Goal: Information Seeking & Learning: Learn about a topic

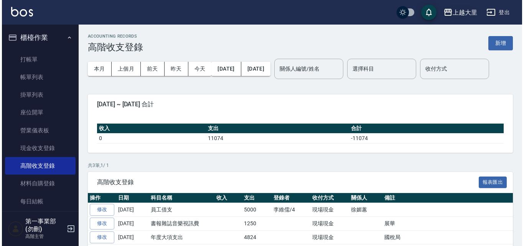
scroll to position [53, 0]
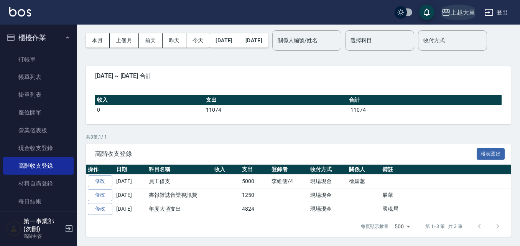
click at [459, 13] on div "上越大里" at bounding box center [463, 13] width 25 height 10
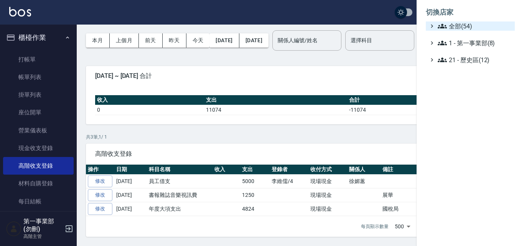
click at [466, 28] on span "全部(54)" at bounding box center [475, 25] width 74 height 9
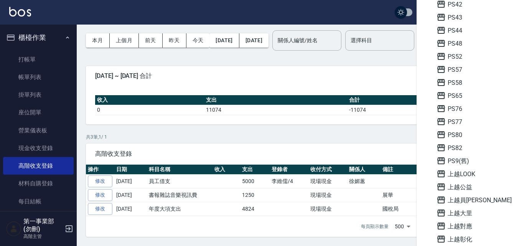
scroll to position [269, 0]
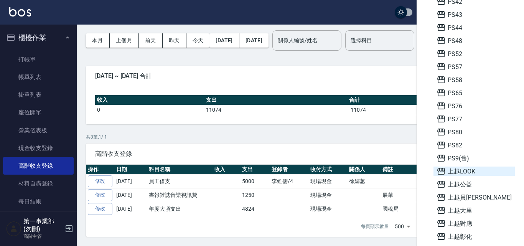
click at [462, 175] on span "上越LOOK" at bounding box center [474, 171] width 75 height 9
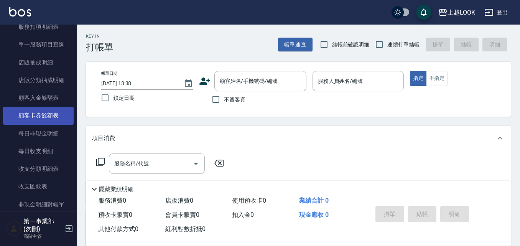
scroll to position [614, 0]
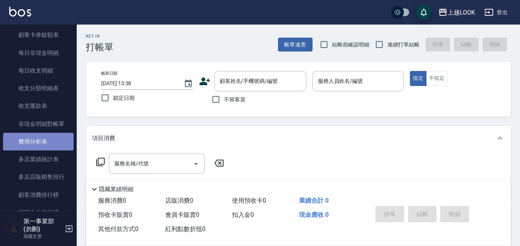
click at [46, 136] on link "費用分析表" at bounding box center [38, 142] width 71 height 18
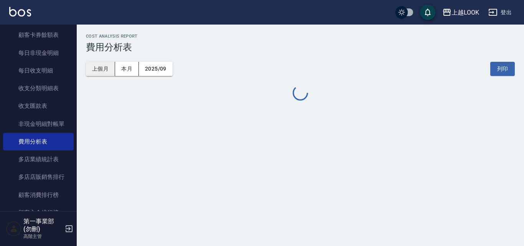
click at [96, 72] on button "上個月" at bounding box center [100, 69] width 29 height 14
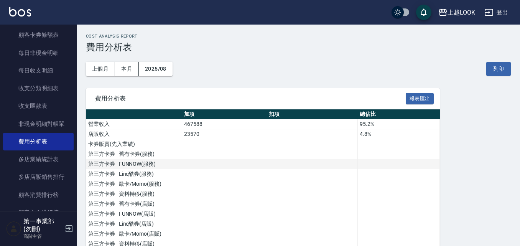
click at [280, 168] on td at bounding box center [312, 164] width 91 height 10
drag, startPoint x: 361, startPoint y: 125, endPoint x: 376, endPoint y: 125, distance: 15.3
click at [376, 125] on td "95.2%" at bounding box center [399, 124] width 82 height 10
click at [381, 134] on td "4.8%" at bounding box center [399, 134] width 82 height 10
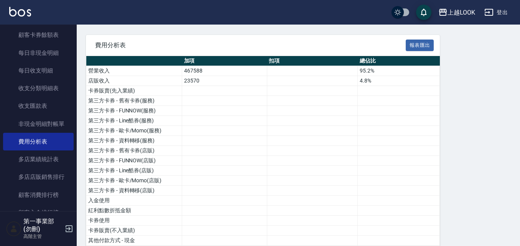
scroll to position [41, 0]
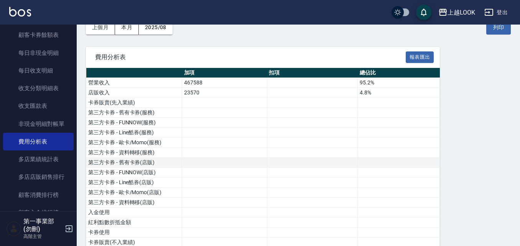
click at [188, 164] on td at bounding box center [224, 163] width 85 height 10
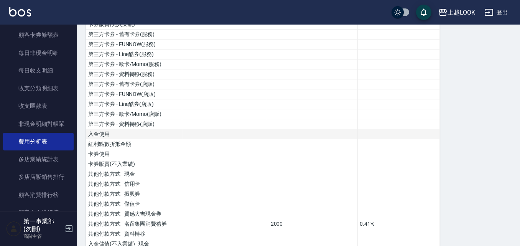
scroll to position [157, 0]
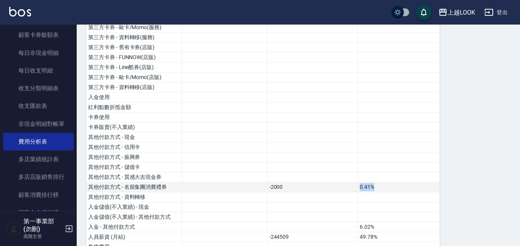
drag, startPoint x: 357, startPoint y: 186, endPoint x: 386, endPoint y: 189, distance: 28.9
click at [386, 189] on tr "其他付款方式 - 名留集團消費禮券 -2000 0.41%" at bounding box center [263, 187] width 354 height 10
click at [386, 189] on td "0.41%" at bounding box center [399, 187] width 82 height 10
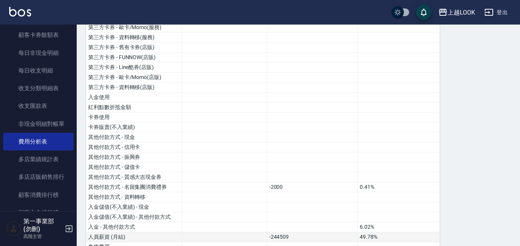
click at [381, 232] on td "49.78%" at bounding box center [399, 237] width 82 height 10
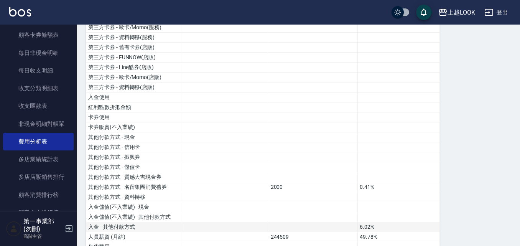
click at [381, 227] on td "6.02%" at bounding box center [399, 227] width 82 height 10
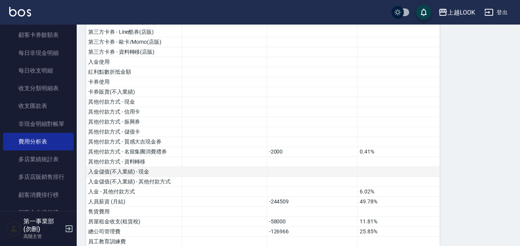
scroll to position [230, 0]
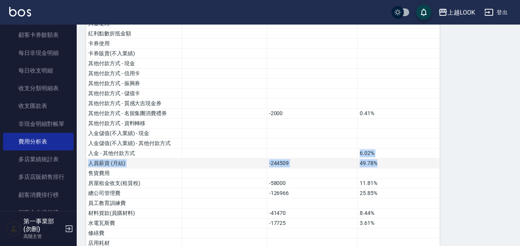
drag, startPoint x: 189, startPoint y: 151, endPoint x: 399, endPoint y: 158, distance: 210.0
click at [399, 158] on tbody "營業收入 467588 95.2% 店販收入 23570 4.8% 卡券販賣(先入業績) 第三方卡券 - 舊有卡券(服務) 第三方卡券 - FUNNOW(服務…" at bounding box center [263, 213] width 354 height 649
click at [399, 155] on td "6.02%" at bounding box center [399, 154] width 82 height 10
drag, startPoint x: 394, startPoint y: 153, endPoint x: 323, endPoint y: 151, distance: 71.8
click at [323, 151] on tr "入金 - 其他付款方式 6.02%" at bounding box center [263, 154] width 354 height 10
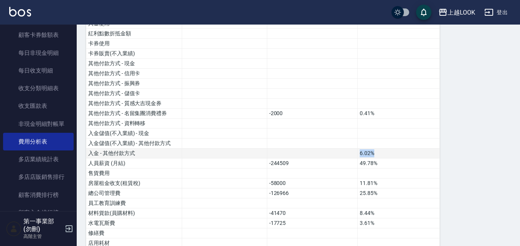
click at [356, 150] on td at bounding box center [312, 154] width 91 height 10
drag, startPoint x: 401, startPoint y: 153, endPoint x: 354, endPoint y: 152, distance: 47.6
click at [354, 152] on tr "入金 - 其他付款方式 6.02%" at bounding box center [263, 154] width 354 height 10
click at [354, 152] on td at bounding box center [312, 154] width 91 height 10
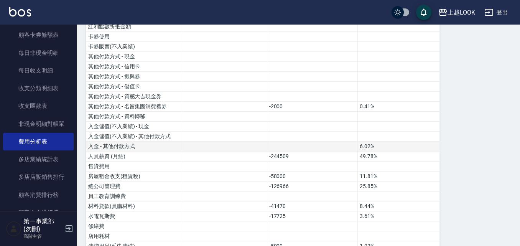
scroll to position [153, 0]
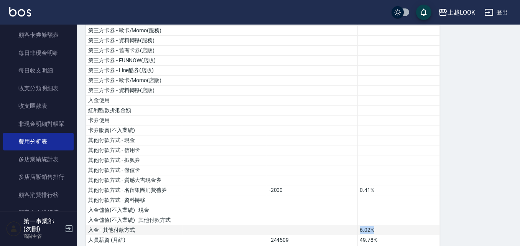
drag, startPoint x: 385, startPoint y: 228, endPoint x: 349, endPoint y: 231, distance: 36.6
click at [349, 231] on tr "入金 - 其他付款方式 6.02%" at bounding box center [263, 230] width 354 height 10
click at [352, 228] on td at bounding box center [312, 230] width 91 height 10
drag, startPoint x: 99, startPoint y: 223, endPoint x: 392, endPoint y: 226, distance: 293.6
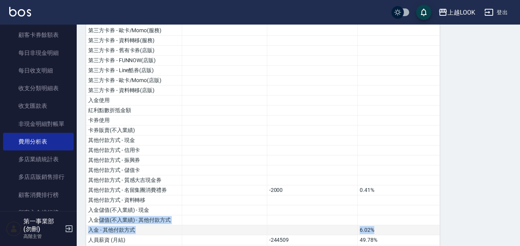
click at [392, 226] on td "6.02%" at bounding box center [399, 230] width 82 height 10
drag, startPoint x: 399, startPoint y: 227, endPoint x: 135, endPoint y: 227, distance: 264.0
click at [135, 227] on tr "入金 - 其他付款方式 6.02%" at bounding box center [263, 230] width 354 height 10
click at [135, 227] on td "入金 - 其他付款方式" at bounding box center [134, 230] width 96 height 10
drag, startPoint x: 407, startPoint y: 228, endPoint x: 328, endPoint y: 225, distance: 79.1
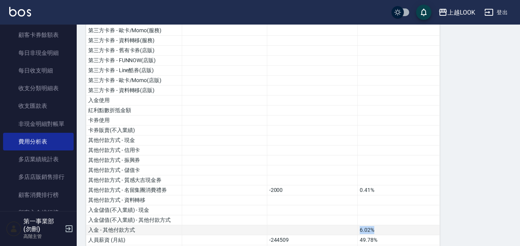
click at [328, 225] on tr "入金 - 其他付款方式 6.02%" at bounding box center [263, 230] width 354 height 10
click at [378, 228] on td "6.02%" at bounding box center [399, 230] width 82 height 10
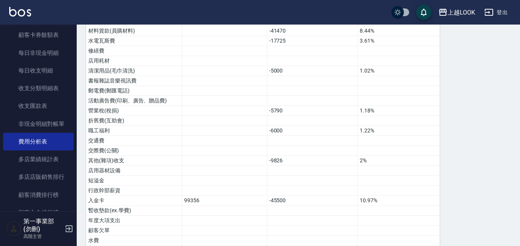
scroll to position [540, 0]
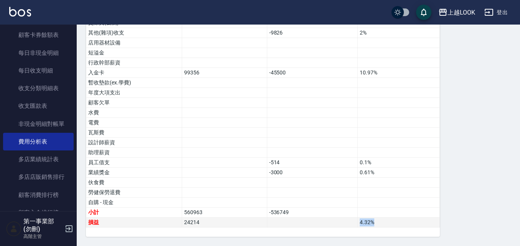
drag, startPoint x: 378, startPoint y: 225, endPoint x: 360, endPoint y: 225, distance: 18.8
click at [360, 225] on td "4.32 %" at bounding box center [399, 223] width 82 height 10
click at [365, 224] on td "4.32 %" at bounding box center [399, 223] width 82 height 10
drag, startPoint x: 375, startPoint y: 223, endPoint x: 358, endPoint y: 223, distance: 16.5
click at [358, 223] on td "4.32 %" at bounding box center [399, 223] width 82 height 10
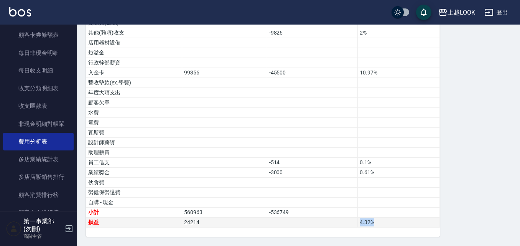
click at [363, 223] on td "4.32 %" at bounding box center [399, 223] width 82 height 10
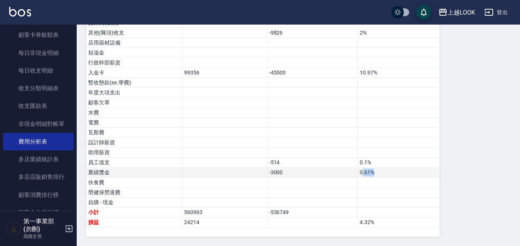
drag, startPoint x: 383, startPoint y: 172, endPoint x: 363, endPoint y: 171, distance: 20.8
click at [363, 171] on td "0.61%" at bounding box center [399, 173] width 82 height 10
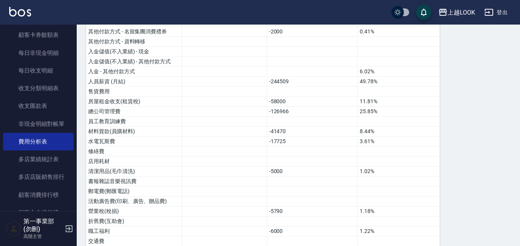
scroll to position [310, 0]
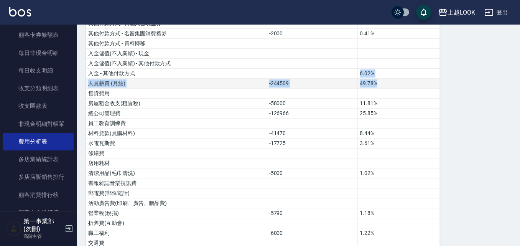
drag, startPoint x: 193, startPoint y: 71, endPoint x: 393, endPoint y: 82, distance: 200.2
click at [393, 82] on tbody "營業收入 467588 95.2% 店販收入 23570 4.8% 卡券販賣(先入業績) 第三方卡券 - 舊有卡券(服務) 第三方卡券 - FUNNOW(服務…" at bounding box center [263, 133] width 354 height 649
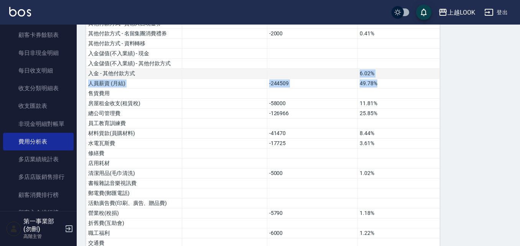
click at [396, 76] on td "6.02%" at bounding box center [399, 74] width 82 height 10
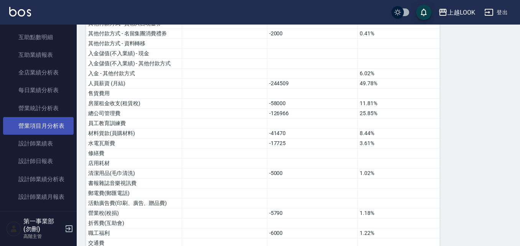
scroll to position [269, 0]
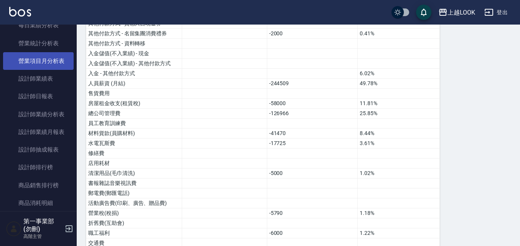
click at [45, 63] on link "營業項目月分析表" at bounding box center [38, 61] width 71 height 18
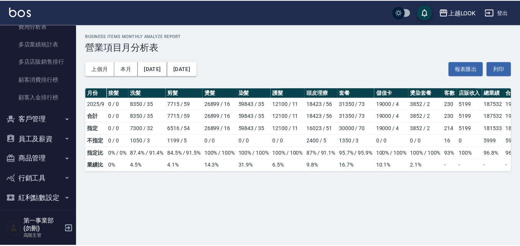
scroll to position [652, 0]
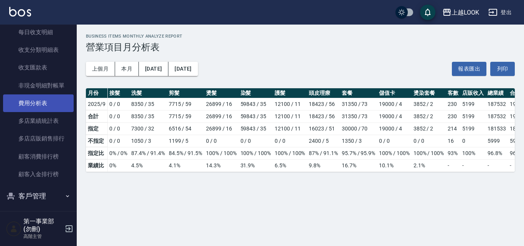
click at [52, 105] on link "費用分析表" at bounding box center [38, 103] width 71 height 18
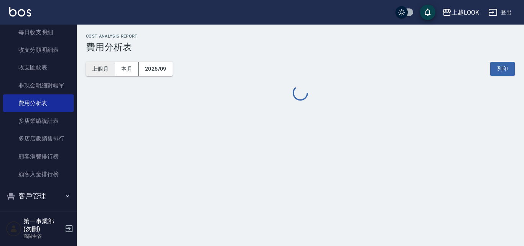
click at [92, 66] on button "上個月" at bounding box center [100, 69] width 29 height 14
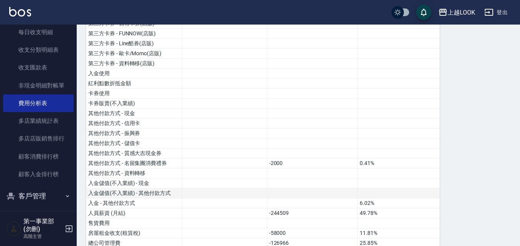
scroll to position [192, 0]
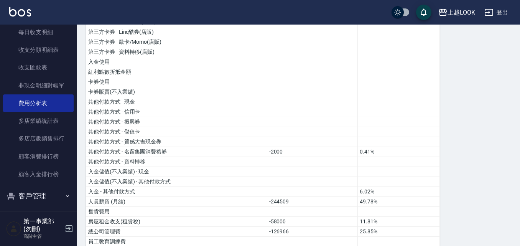
click at [461, 189] on div "費用分析表 報表匯出 加項 扣項 總佔比 營業收入 467588 95.2% 店販收入 23570 4.8% 卡券販賣(先入業績) 第三方卡券 - 舊有卡券(…" at bounding box center [298, 240] width 425 height 689
click at [394, 145] on td at bounding box center [399, 142] width 82 height 10
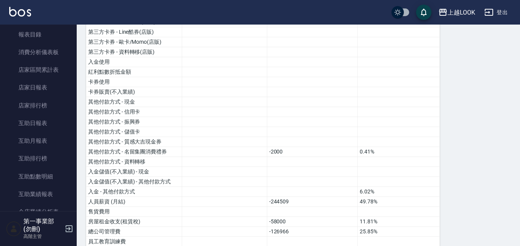
scroll to position [38, 0]
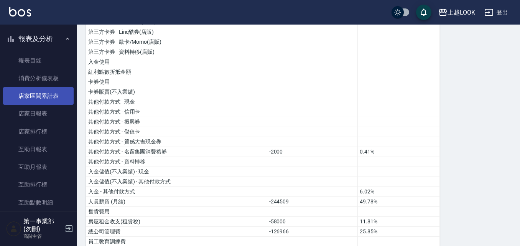
click at [40, 102] on link "店家區間累計表" at bounding box center [38, 96] width 71 height 18
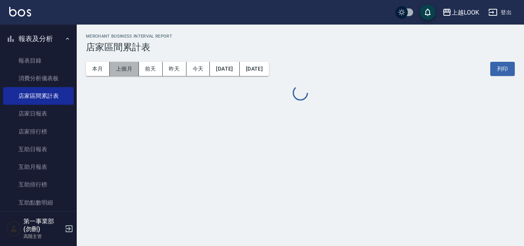
click at [125, 69] on button "上個月" at bounding box center [124, 69] width 29 height 14
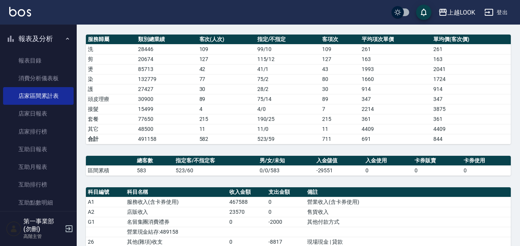
scroll to position [192, 0]
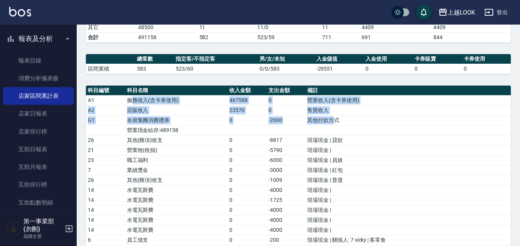
drag, startPoint x: 133, startPoint y: 99, endPoint x: 325, endPoint y: 135, distance: 194.7
click at [331, 160] on td "現場現金 | 員旅" at bounding box center [408, 160] width 206 height 10
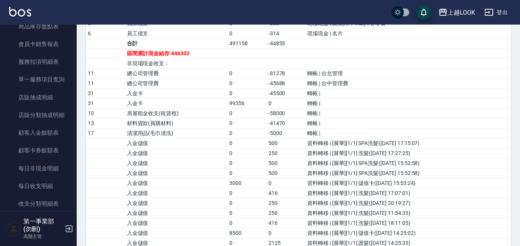
scroll to position [499, 0]
click at [354, 181] on td "資料轉移 | [展華][1/1] 儲值卡(2025/8/3 15:53:24)" at bounding box center [408, 183] width 206 height 10
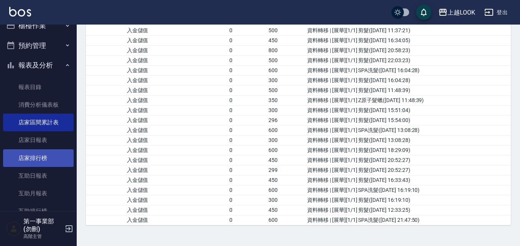
scroll to position [0, 0]
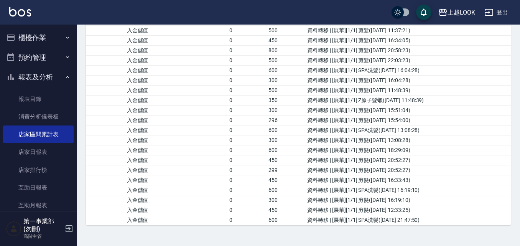
click at [58, 39] on button "櫃檯作業" at bounding box center [38, 38] width 71 height 20
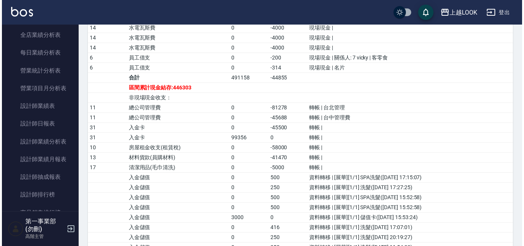
scroll to position [370, 0]
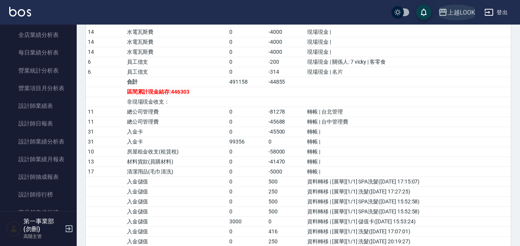
click at [461, 15] on div "上越LOOK" at bounding box center [462, 13] width 28 height 10
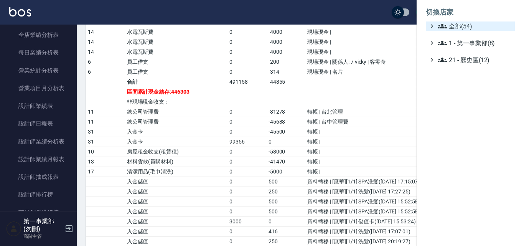
click at [468, 28] on span "全部(54)" at bounding box center [475, 25] width 74 height 9
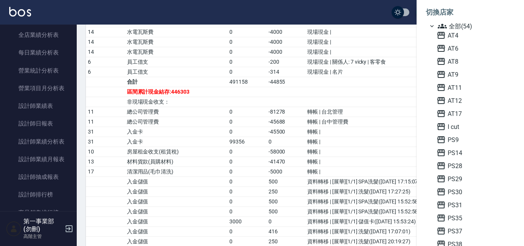
click at [465, 114] on span "AT17" at bounding box center [474, 113] width 75 height 9
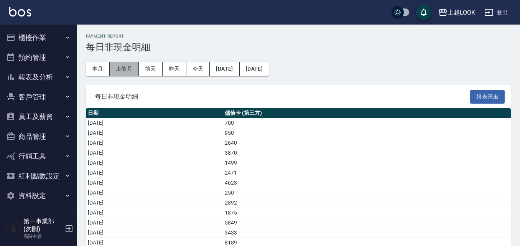
click at [129, 70] on button "上個月" at bounding box center [124, 69] width 29 height 14
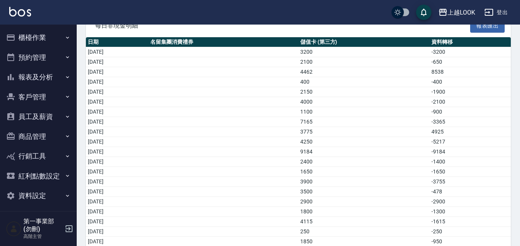
scroll to position [201, 0]
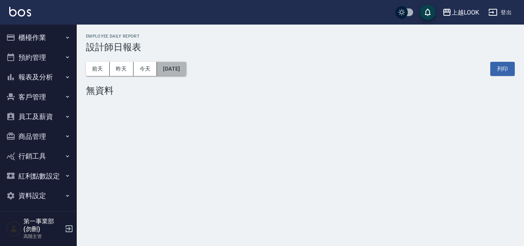
click at [186, 63] on button "[DATE]" at bounding box center [171, 69] width 29 height 14
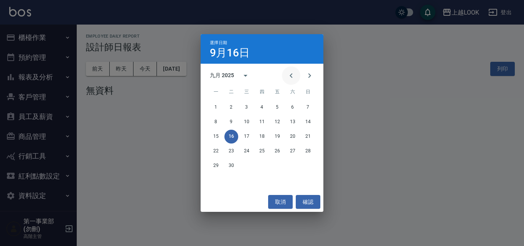
click at [297, 77] on button "Previous month" at bounding box center [291, 75] width 18 height 18
click at [265, 123] on button "7" at bounding box center [262, 122] width 14 height 14
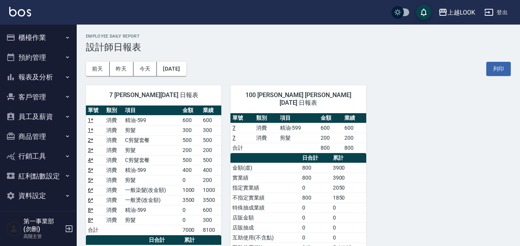
click at [89, 209] on link "8 *" at bounding box center [90, 210] width 5 height 6
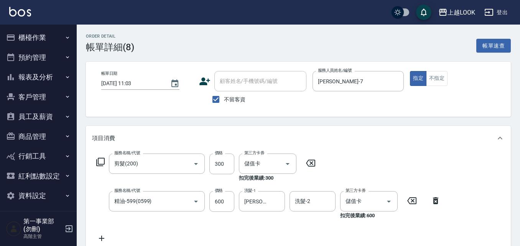
type input "剪髮(200)"
type input "精油-599(0599)"
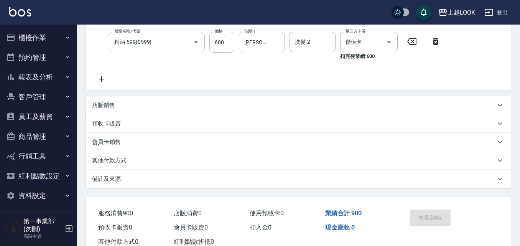
scroll to position [184, 0]
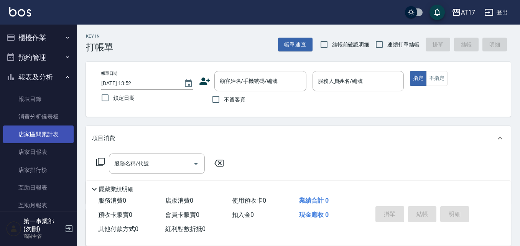
click at [55, 134] on link "店家區間累計表" at bounding box center [38, 134] width 71 height 18
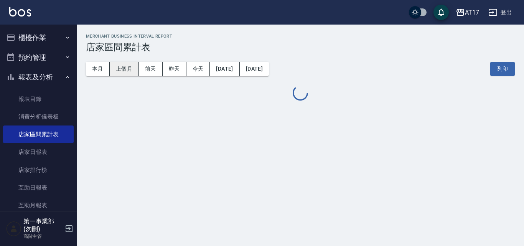
click at [125, 68] on button "上個月" at bounding box center [124, 69] width 29 height 14
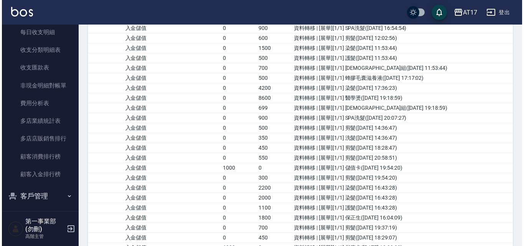
scroll to position [645, 0]
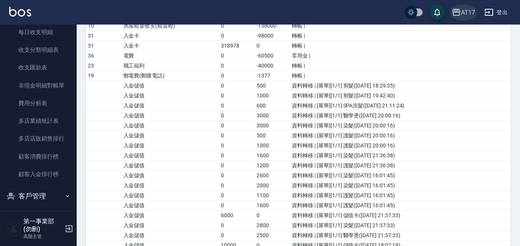
click at [463, 13] on div "AT17" at bounding box center [468, 13] width 14 height 10
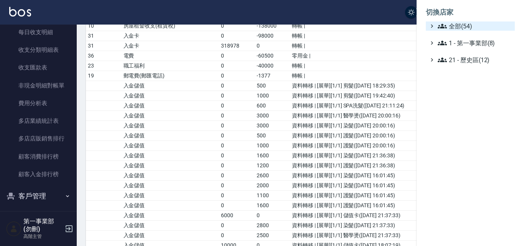
click at [461, 22] on span "全部(54)" at bounding box center [475, 25] width 74 height 9
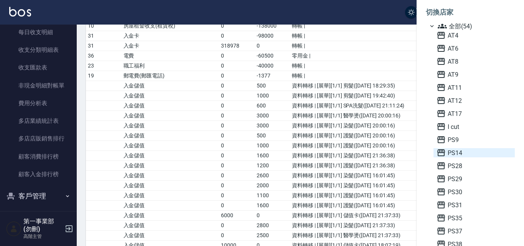
click at [453, 149] on span "PS14" at bounding box center [474, 152] width 75 height 9
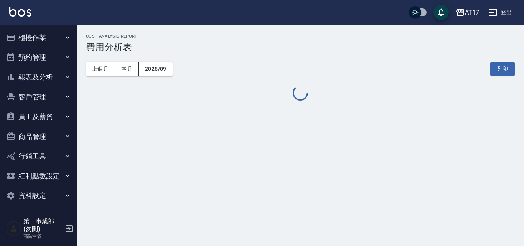
click at [107, 72] on button "上個月" at bounding box center [100, 69] width 29 height 14
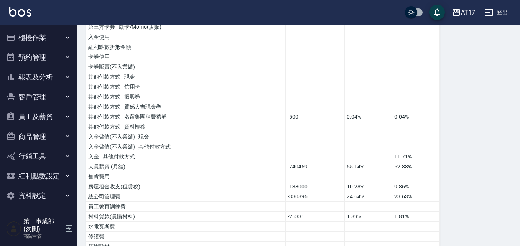
scroll to position [269, 0]
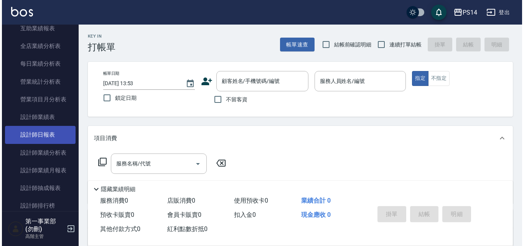
scroll to position [77, 0]
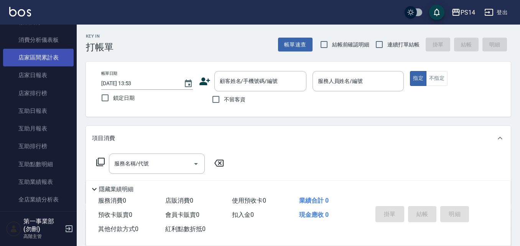
click at [49, 63] on link "店家區間累計表" at bounding box center [38, 58] width 71 height 18
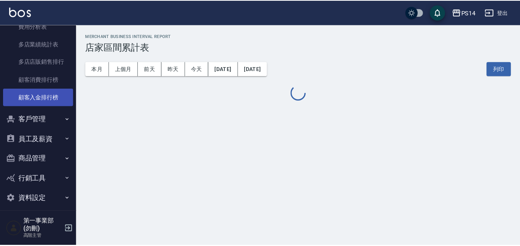
scroll to position [614, 0]
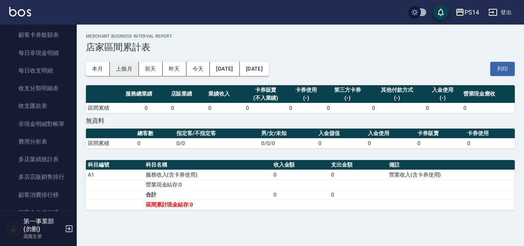
click at [125, 67] on button "上個月" at bounding box center [124, 69] width 29 height 14
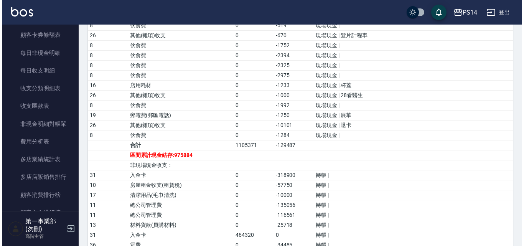
scroll to position [822, 0]
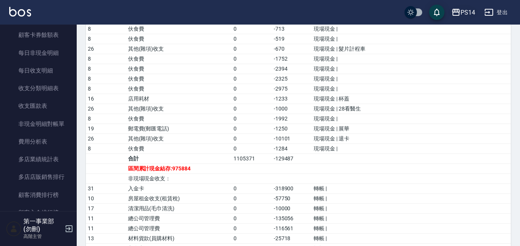
click at [452, 15] on icon "button" at bounding box center [456, 12] width 9 height 9
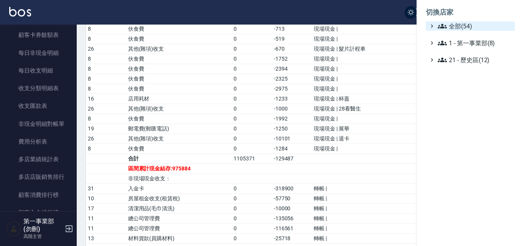
click at [460, 30] on span "全部(54)" at bounding box center [475, 25] width 74 height 9
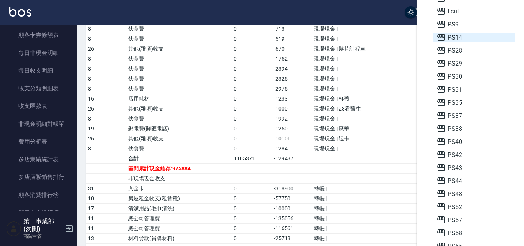
scroll to position [115, 0]
click at [457, 25] on span "PS9" at bounding box center [474, 24] width 75 height 9
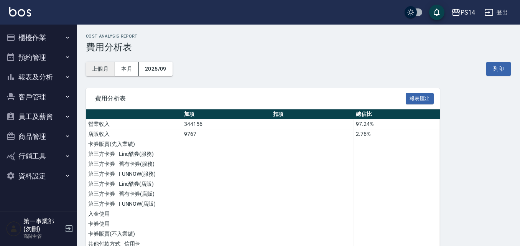
click at [102, 72] on button "上個月" at bounding box center [100, 69] width 29 height 14
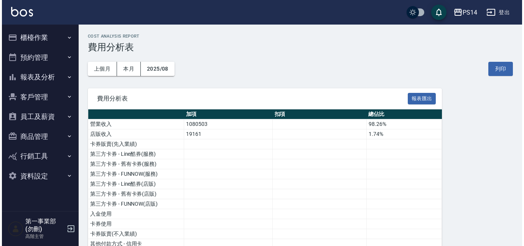
scroll to position [153, 0]
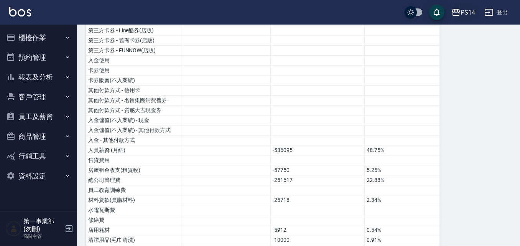
click at [464, 13] on div "PS14" at bounding box center [468, 13] width 15 height 10
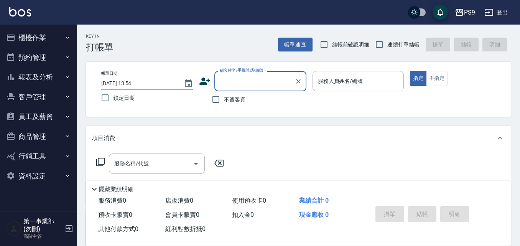
click at [56, 78] on button "報表及分析" at bounding box center [38, 77] width 71 height 20
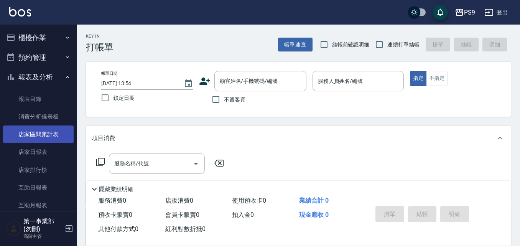
click at [54, 134] on link "店家區間累計表" at bounding box center [38, 134] width 71 height 18
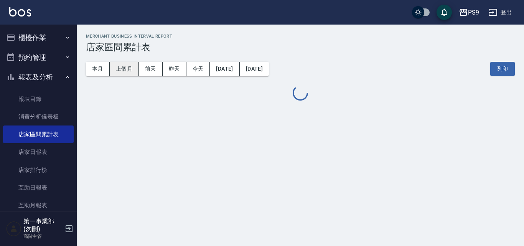
click at [114, 69] on button "上個月" at bounding box center [124, 69] width 29 height 14
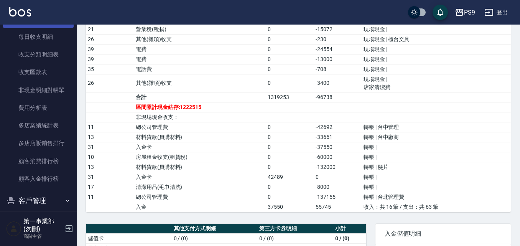
scroll to position [652, 0]
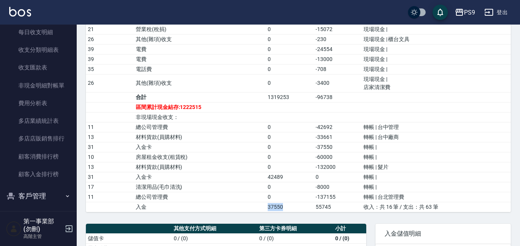
drag, startPoint x: 267, startPoint y: 206, endPoint x: 297, endPoint y: 208, distance: 29.6
click at [297, 208] on td "37550" at bounding box center [290, 207] width 48 height 10
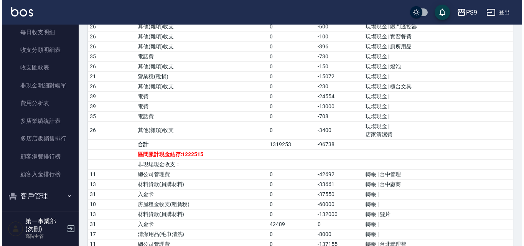
scroll to position [460, 0]
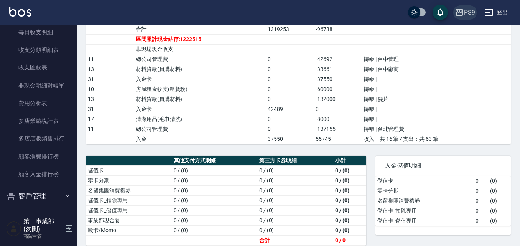
click at [474, 12] on div "PS9" at bounding box center [469, 13] width 11 height 10
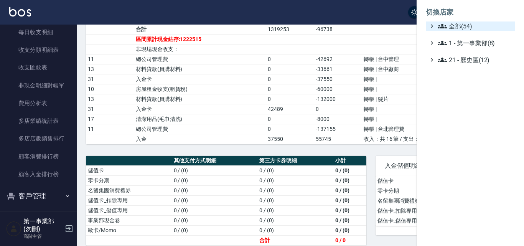
click at [464, 30] on span "全部(54)" at bounding box center [475, 25] width 74 height 9
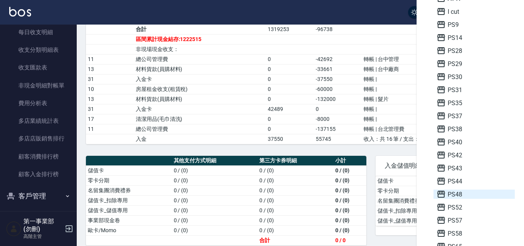
scroll to position [269, 0]
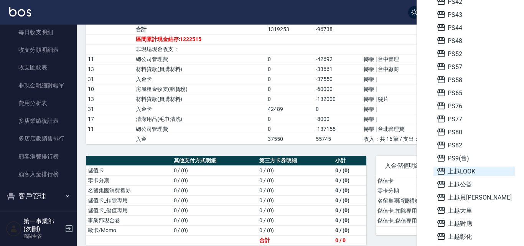
click at [461, 173] on span "上越LOOK" at bounding box center [474, 171] width 75 height 9
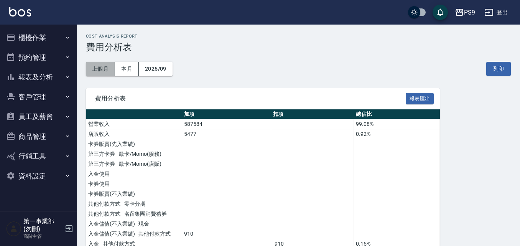
click at [102, 70] on button "上個月" at bounding box center [100, 69] width 29 height 14
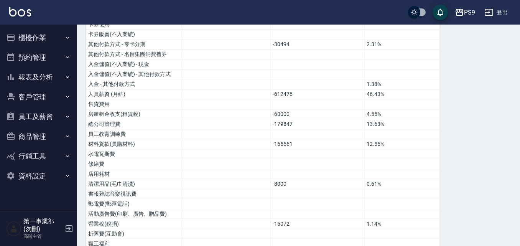
scroll to position [153, 0]
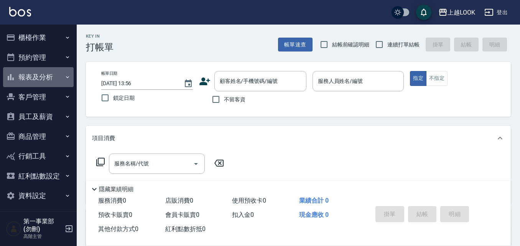
click at [49, 81] on button "報表及分析" at bounding box center [38, 77] width 71 height 20
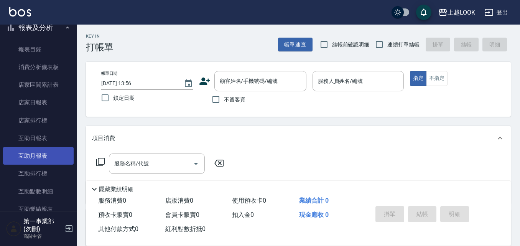
scroll to position [38, 0]
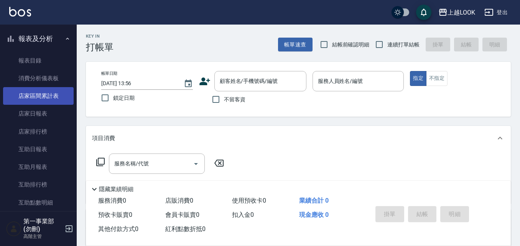
click at [50, 99] on link "店家區間累計表" at bounding box center [38, 96] width 71 height 18
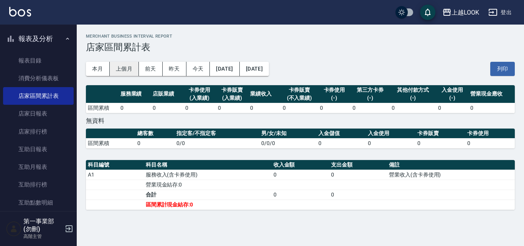
click at [120, 70] on button "上個月" at bounding box center [124, 69] width 29 height 14
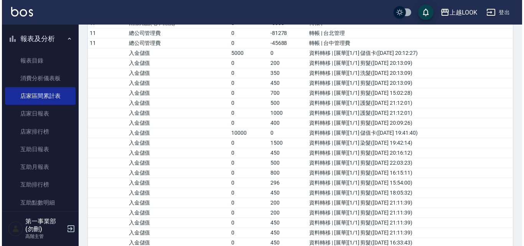
scroll to position [499, 0]
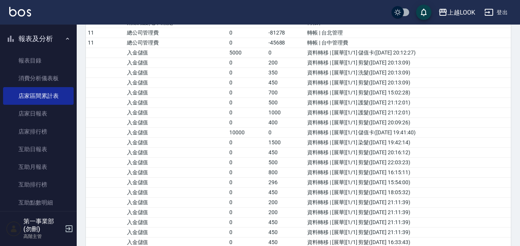
click at [419, 164] on td "資料轉移 | [展華][1/1] 剪髮(2025/8/17 22:03:23)" at bounding box center [408, 162] width 206 height 10
click at [456, 15] on div "上越LOOK" at bounding box center [462, 13] width 28 height 10
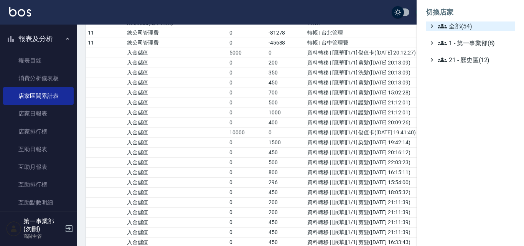
click at [459, 23] on span "全部(54)" at bounding box center [475, 25] width 74 height 9
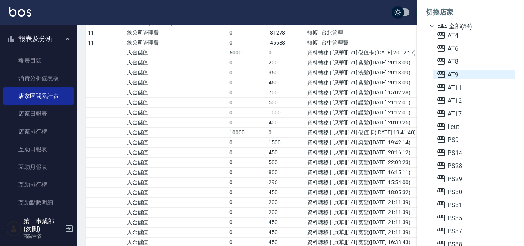
click at [467, 74] on span "AT9" at bounding box center [474, 74] width 75 height 9
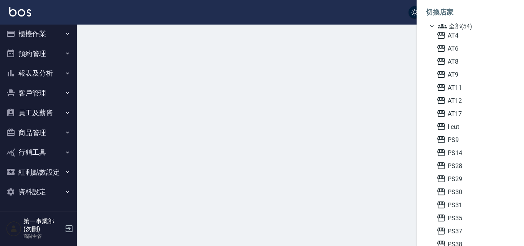
scroll to position [4, 0]
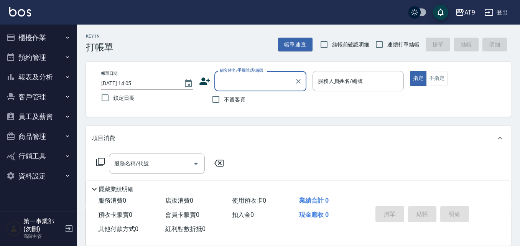
click at [41, 77] on button "報表及分析" at bounding box center [38, 77] width 71 height 20
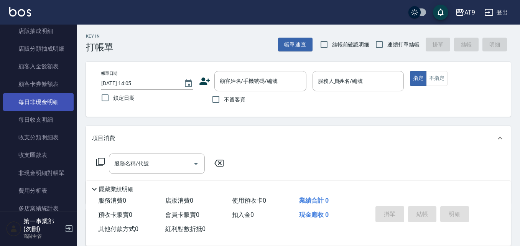
scroll to position [614, 0]
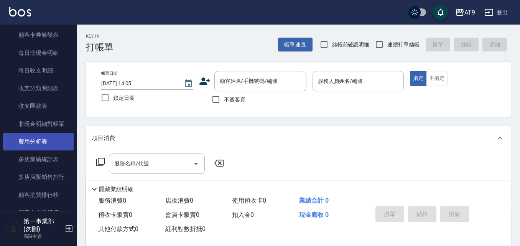
click at [48, 149] on link "費用分析表" at bounding box center [38, 142] width 71 height 18
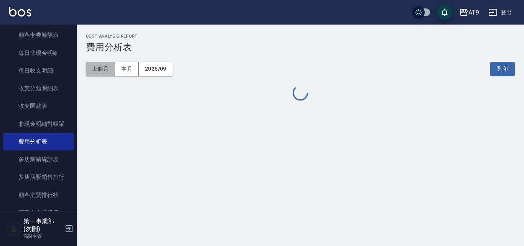
click at [97, 69] on button "上個月" at bounding box center [100, 69] width 29 height 14
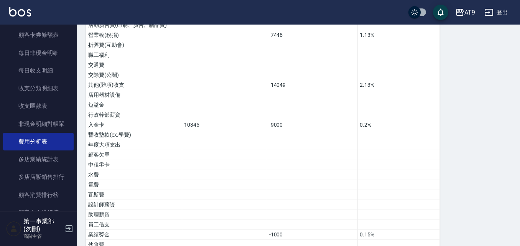
scroll to position [480, 0]
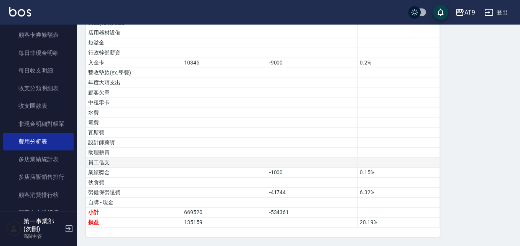
click at [391, 158] on td at bounding box center [399, 163] width 82 height 10
